Goal: Task Accomplishment & Management: Use online tool/utility

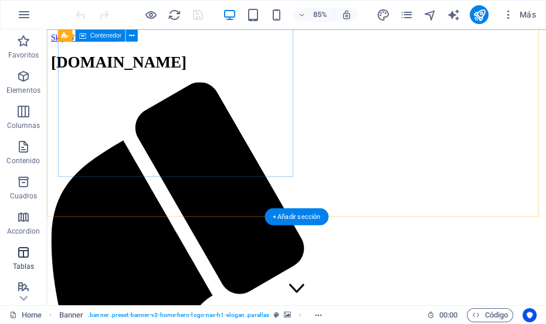
scroll to position [213, 0]
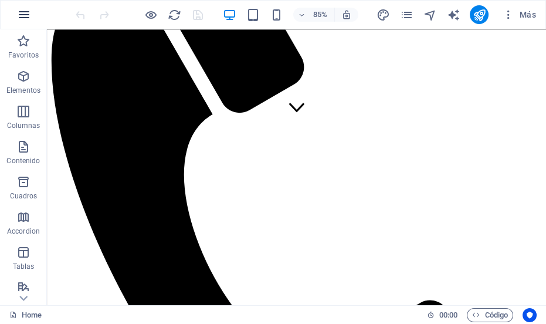
click at [21, 9] on icon "button" at bounding box center [24, 15] width 14 height 14
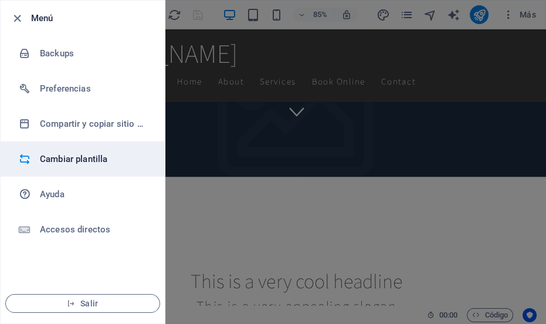
click at [89, 160] on h6 "Cambiar plantilla" at bounding box center [94, 159] width 109 height 14
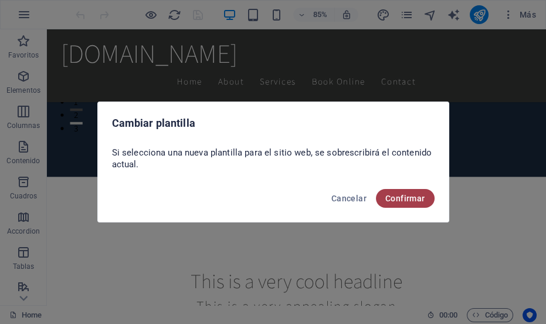
click at [390, 196] on span "Confirmar" at bounding box center [406, 198] width 40 height 9
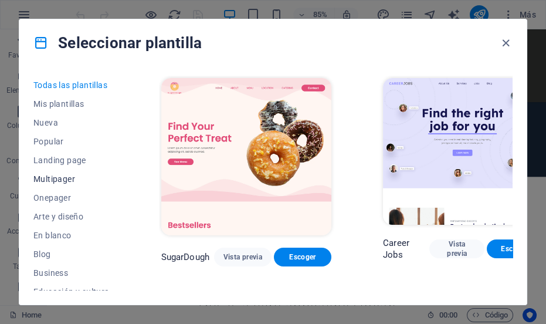
scroll to position [254, 0]
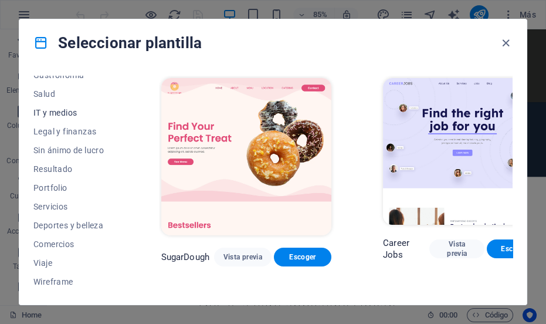
click at [67, 109] on span "IT y medios" at bounding box center [71, 112] width 76 height 9
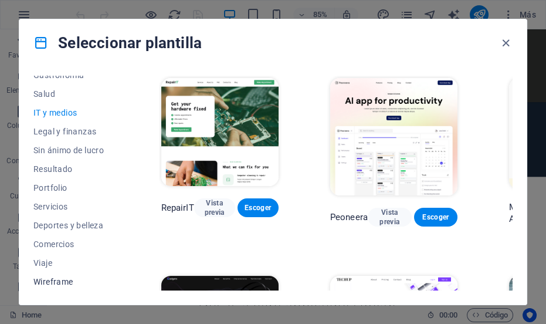
click at [61, 280] on span "Wireframe" at bounding box center [71, 281] width 76 height 9
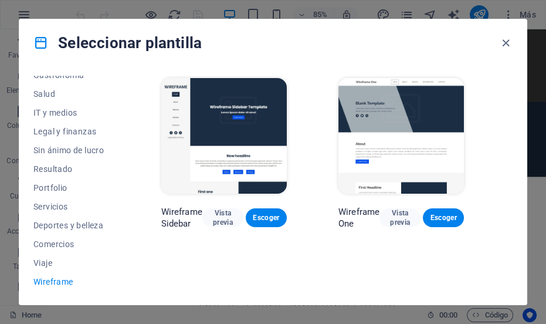
scroll to position [0, 0]
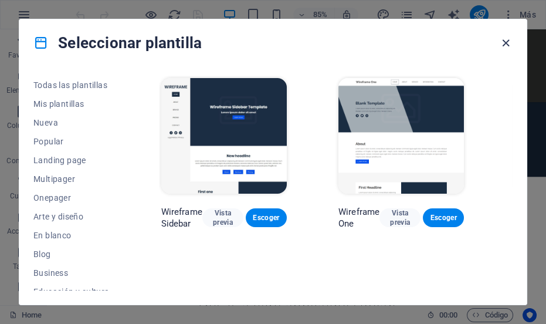
drag, startPoint x: 505, startPoint y: 46, endPoint x: 418, endPoint y: 83, distance: 95.2
click at [505, 46] on icon "button" at bounding box center [505, 42] width 13 height 13
